Goal: Transaction & Acquisition: Download file/media

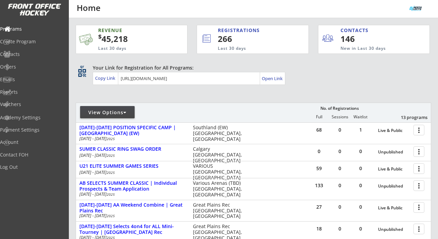
scroll to position [41, 0]
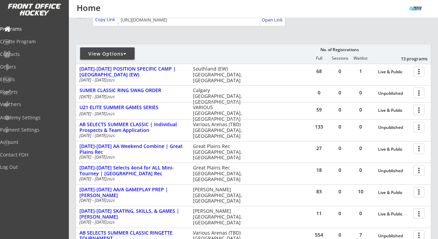
scroll to position [41, 0]
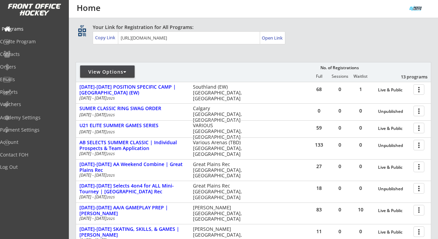
click at [33, 28] on div "Programs" at bounding box center [32, 29] width 61 height 5
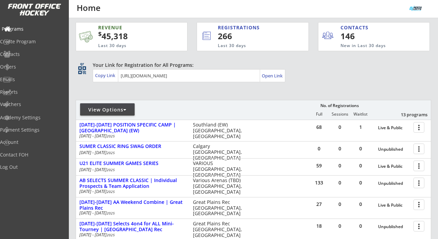
scroll to position [0, 0]
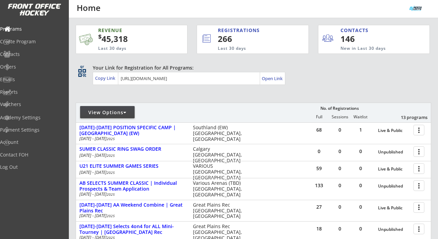
click at [130, 114] on div "View Options" at bounding box center [107, 112] width 55 height 7
select select ""Upcoming Programs""
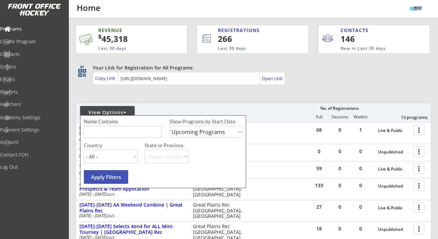
click at [121, 128] on input "input" at bounding box center [123, 132] width 78 height 12
type input "dallas"
click at [200, 131] on select "Upcoming Programs Past Programs Specific Date Range" at bounding box center [207, 132] width 74 height 12
select select ""Past Programs""
click at [120, 175] on button "Apply Filters" at bounding box center [106, 177] width 44 height 14
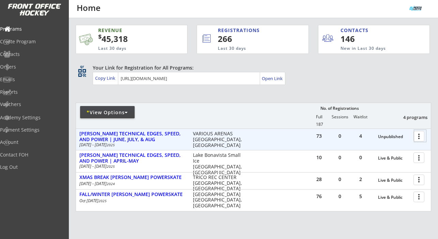
click at [421, 138] on div at bounding box center [421, 136] width 12 height 12
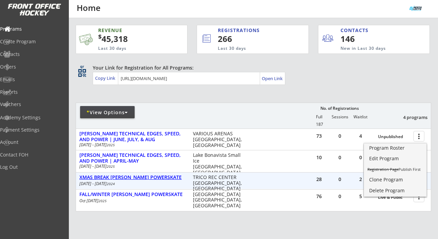
click at [138, 178] on div "XMAS BREAK DALLAS ROBBINS POWERSKATE" at bounding box center [132, 178] width 106 height 6
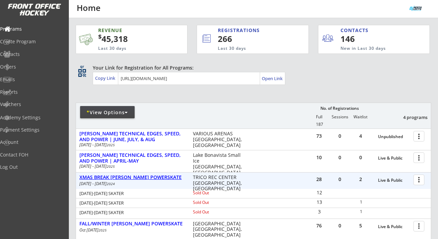
click at [138, 178] on div "XMAS BREAK DALLAS ROBBINS POWERSKATE" at bounding box center [132, 178] width 106 height 6
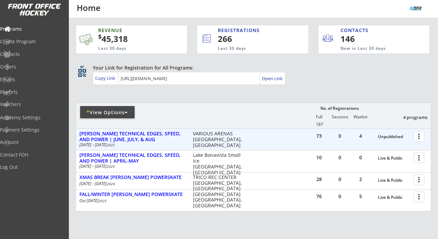
click at [417, 137] on div at bounding box center [421, 136] width 12 height 12
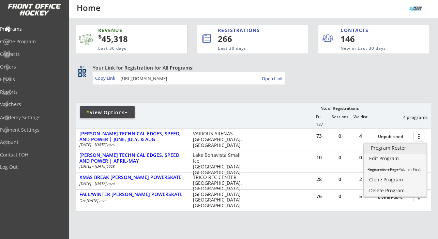
click at [400, 150] on div "Program Roster" at bounding box center [395, 148] width 49 height 5
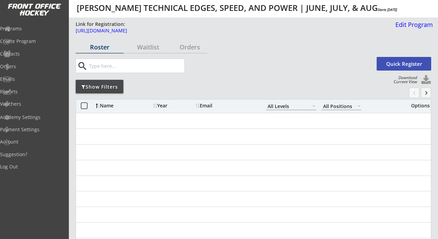
select select ""All Levels""
select select ""All Positions""
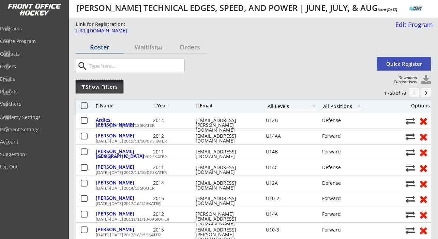
click at [109, 85] on div "Show Filters" at bounding box center [100, 87] width 48 height 7
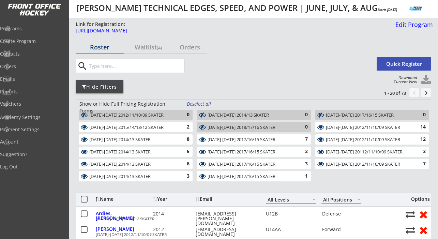
click at [201, 104] on div "Deselect all" at bounding box center [199, 104] width 25 height 7
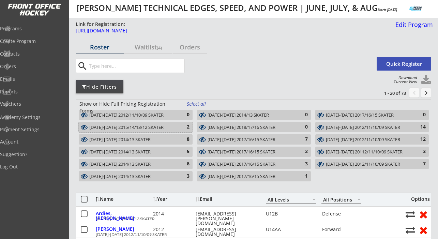
click at [181, 127] on div "2" at bounding box center [183, 127] width 14 height 7
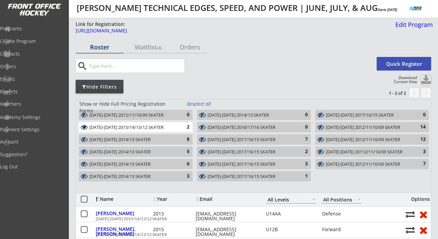
click at [427, 79] on button at bounding box center [426, 80] width 10 height 10
select select ""Player Info""
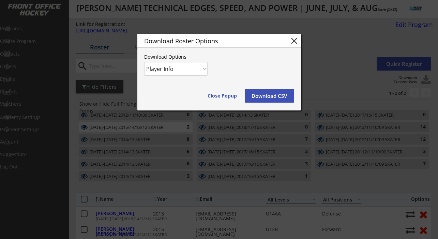
click at [278, 99] on button "Download CSV" at bounding box center [269, 96] width 49 height 14
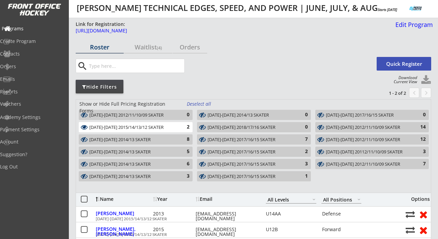
click at [34, 29] on div "Programs" at bounding box center [32, 28] width 61 height 5
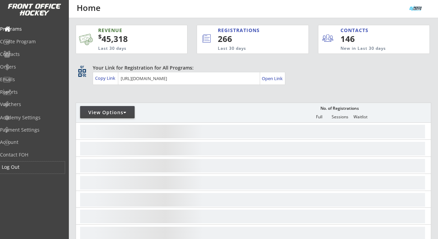
click at [29, 167] on div "Log Out" at bounding box center [32, 167] width 61 height 5
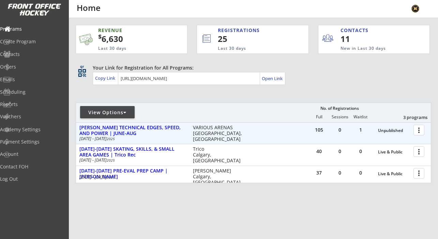
click at [418, 128] on div at bounding box center [421, 130] width 12 height 12
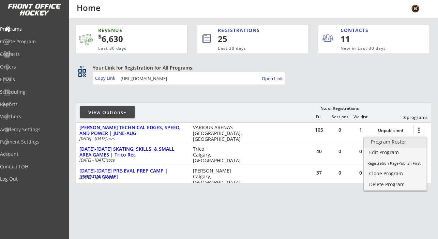
click at [386, 140] on div "Program Roster" at bounding box center [395, 142] width 49 height 5
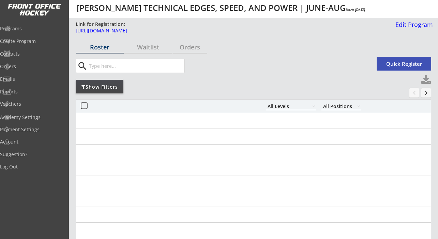
select select ""All Levels""
select select ""All Positions""
select select ""All Levels""
select select ""All Positions""
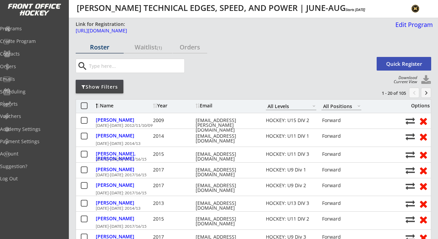
scroll to position [2, 0]
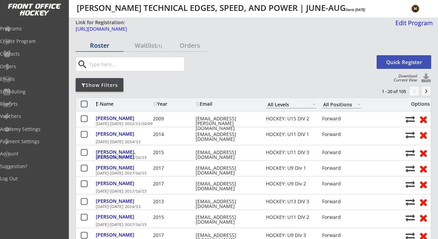
click at [114, 84] on div "Show Filters" at bounding box center [100, 85] width 48 height 7
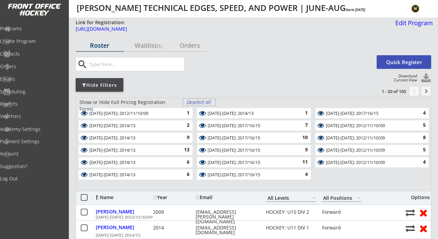
click at [200, 104] on div "Deselect all" at bounding box center [199, 102] width 25 height 7
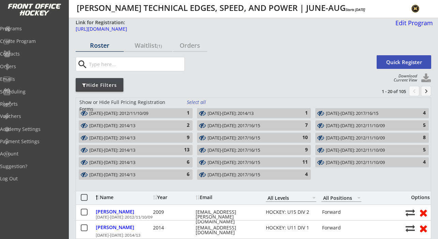
click at [183, 122] on div "2" at bounding box center [183, 125] width 14 height 7
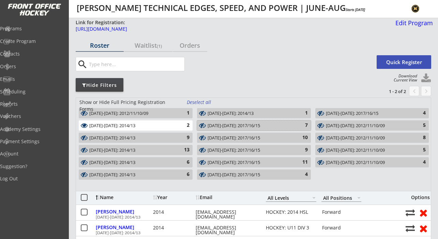
click at [244, 124] on div "AUG 18-21: 2017/16/15" at bounding box center [250, 125] width 85 height 5
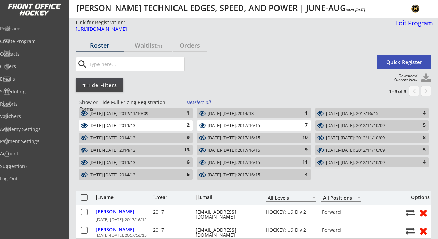
click at [424, 77] on button at bounding box center [426, 78] width 10 height 10
select select ""Player Info""
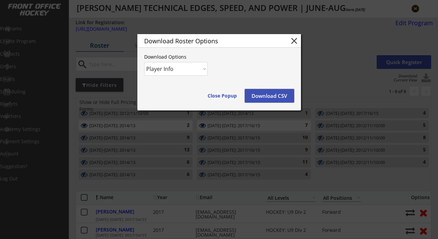
click at [262, 97] on button "Download CSV" at bounding box center [269, 96] width 49 height 14
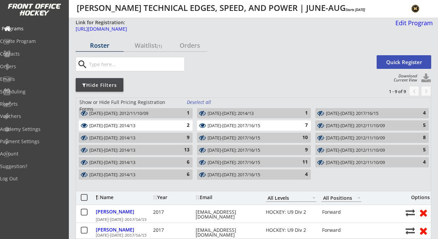
click at [34, 26] on div "Programs" at bounding box center [32, 28] width 61 height 5
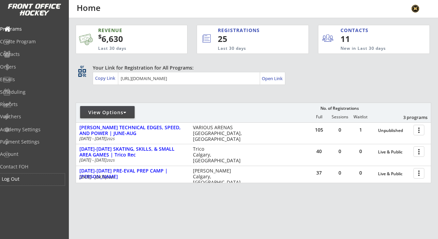
click at [26, 180] on div "Log Out" at bounding box center [32, 179] width 61 height 5
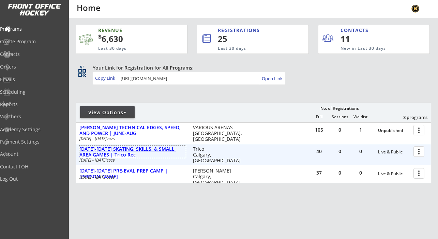
click at [152, 151] on div "[DATE]-[DATE] SKATING, SKILLS, & SMALL AREA GAMES | Trico Rec" at bounding box center [132, 152] width 106 height 12
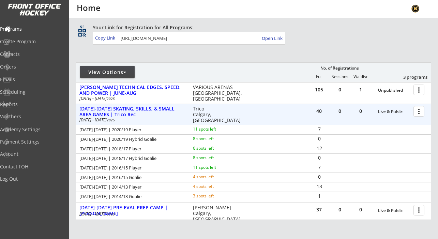
scroll to position [42, 0]
